Goal: Navigation & Orientation: Find specific page/section

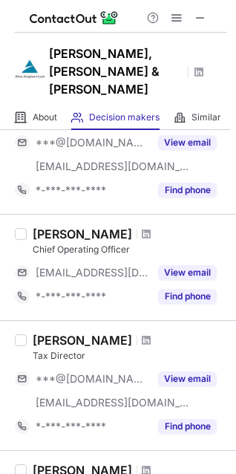
scroll to position [223, 0]
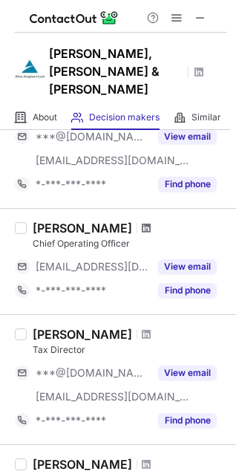
click at [142, 222] on span at bounding box center [146, 228] width 9 height 12
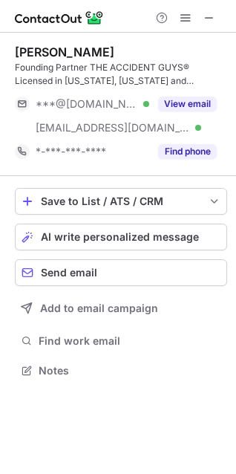
scroll to position [359, 236]
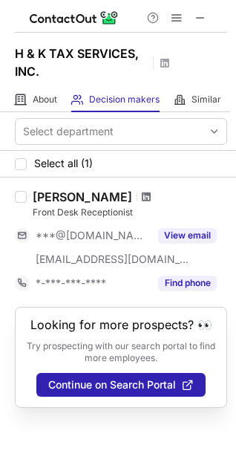
drag, startPoint x: 0, startPoint y: 0, endPoint x: 111, endPoint y: 200, distance: 228.9
click at [142, 200] on span at bounding box center [146, 197] width 9 height 12
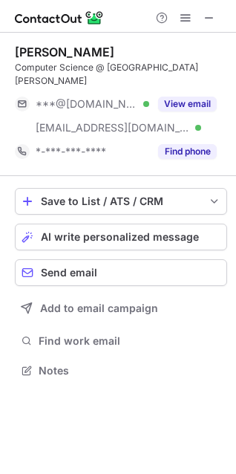
scroll to position [346, 236]
